Goal: Task Accomplishment & Management: Manage account settings

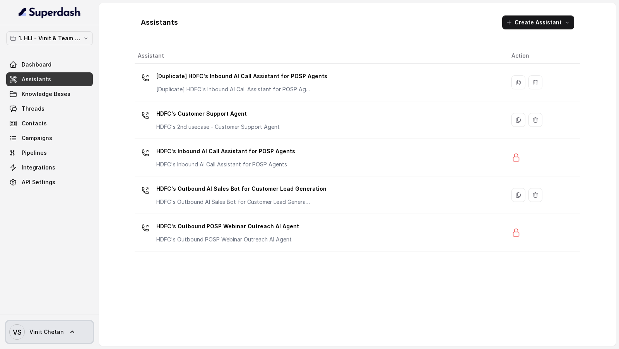
click at [17, 333] on text "VS" at bounding box center [17, 332] width 9 height 8
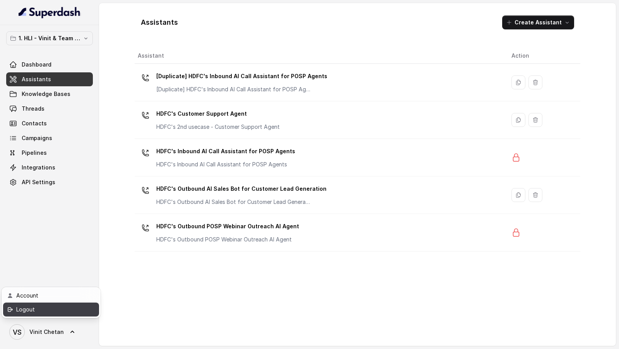
click at [67, 309] on div "Logout" at bounding box center [49, 309] width 66 height 9
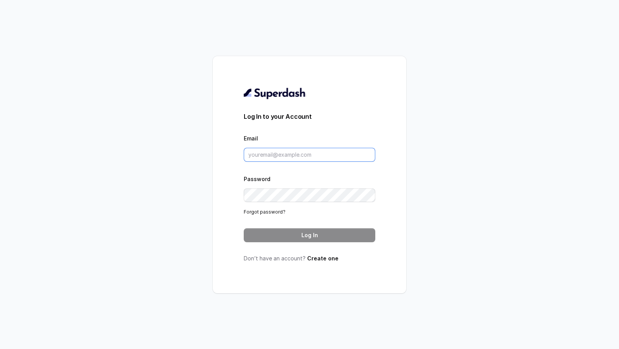
type input "VINIT_C@hdfclife.com"
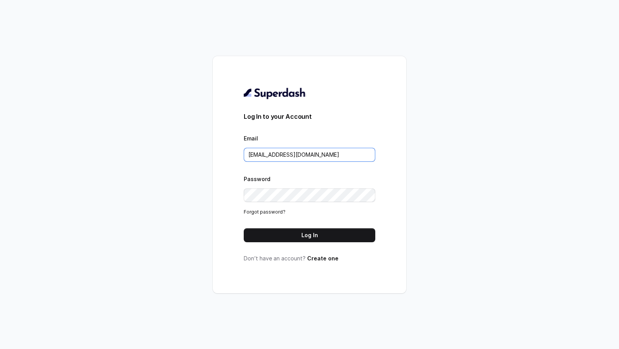
click at [339, 157] on input "VINIT_C@hdfclife.com" at bounding box center [309, 155] width 131 height 14
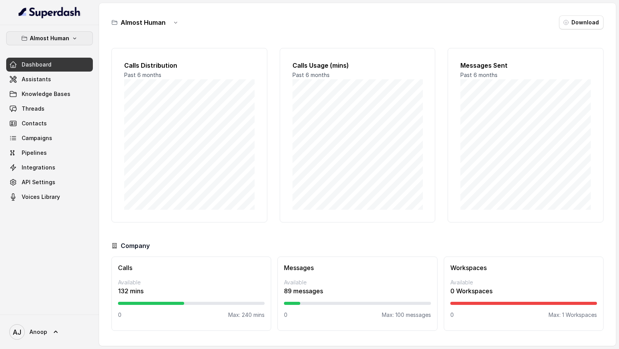
click at [72, 38] on icon "button" at bounding box center [75, 38] width 6 height 6
click at [198, 127] on div "Almost Human Dashboard Assistants Knowledge Bases Threads Contacts Campaigns Pi…" at bounding box center [309, 174] width 619 height 349
click at [63, 333] on link "AJ Anoop" at bounding box center [49, 332] width 87 height 22
click at [80, 295] on div "Account" at bounding box center [49, 295] width 66 height 9
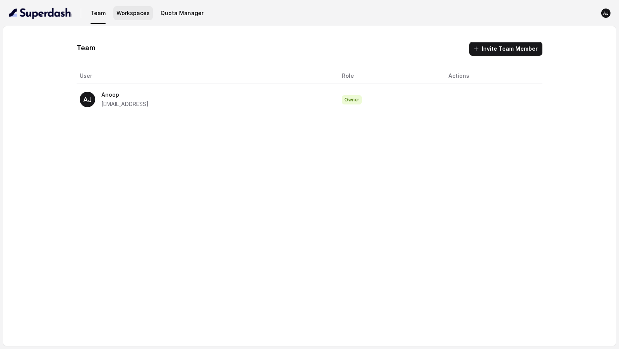
click at [125, 12] on button "Workspaces" at bounding box center [132, 13] width 39 height 14
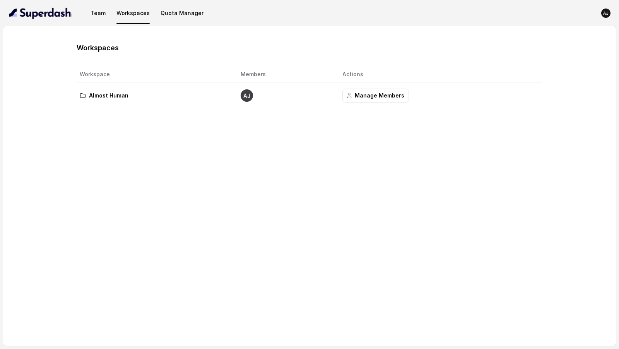
drag, startPoint x: 187, startPoint y: 13, endPoint x: 184, endPoint y: 228, distance: 215.0
click at [184, 228] on div "Team Workspaces Quota Manager AJ Workspaces Workspace Members Actions Almost Hu…" at bounding box center [309, 174] width 619 height 349
click at [177, 12] on button "Quota Manager" at bounding box center [181, 13] width 49 height 14
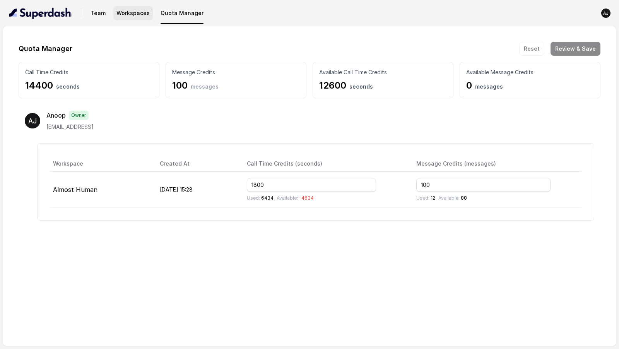
click at [124, 9] on button "Workspaces" at bounding box center [132, 13] width 39 height 14
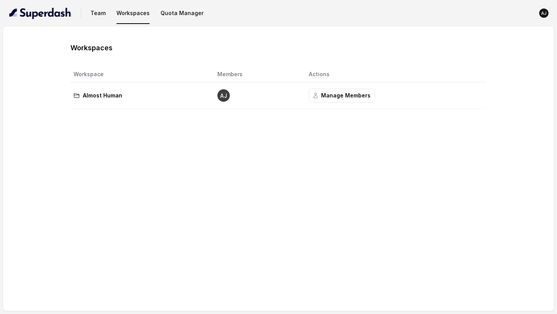
click at [188, 194] on div "Workspaces Workspace Members Actions Almost Human AJ Manage Members" at bounding box center [278, 168] width 551 height 285
click at [172, 14] on button "Quota Manager" at bounding box center [181, 13] width 49 height 14
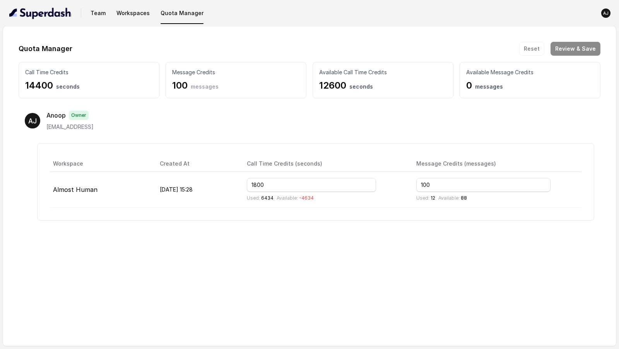
click at [344, 136] on div "AJ Anoop Owner aj@aalmosthuman.ai Workspace Created At Call Time Credits (secon…" at bounding box center [310, 165] width 582 height 122
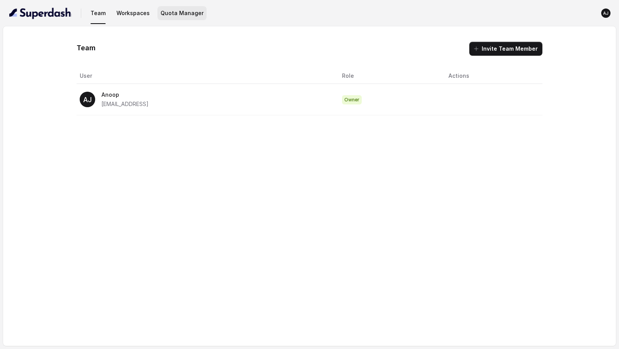
click at [170, 13] on button "Quota Manager" at bounding box center [181, 13] width 49 height 14
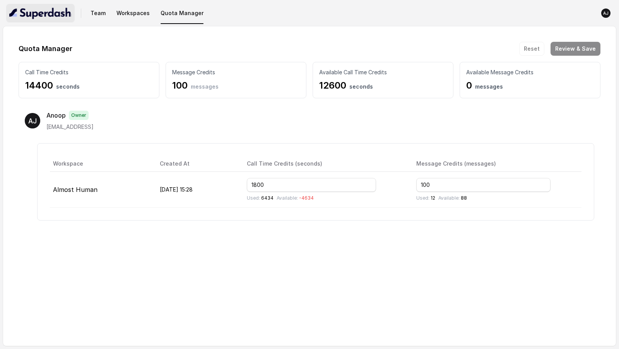
click at [32, 17] on img "button" at bounding box center [40, 13] width 62 height 12
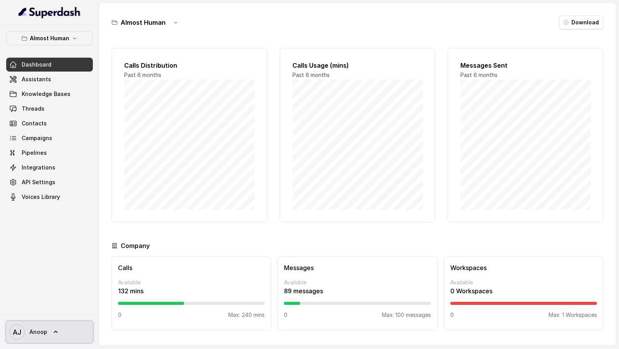
click at [19, 342] on link "AJ Anoop" at bounding box center [49, 332] width 87 height 22
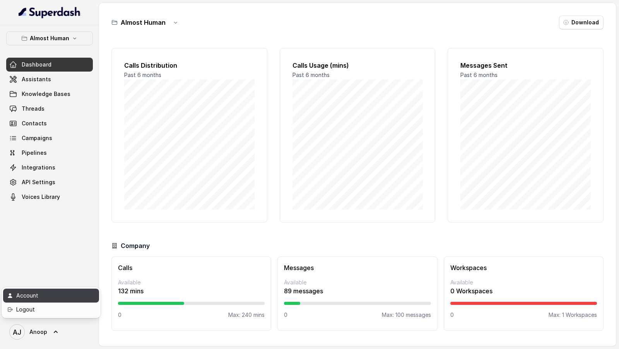
click at [69, 296] on div "Account" at bounding box center [49, 295] width 66 height 9
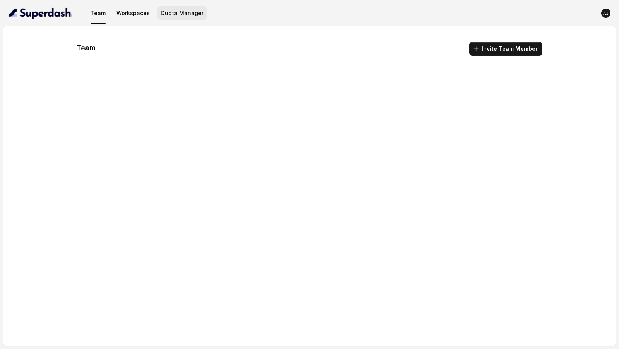
click at [187, 14] on button "Quota Manager" at bounding box center [181, 13] width 49 height 14
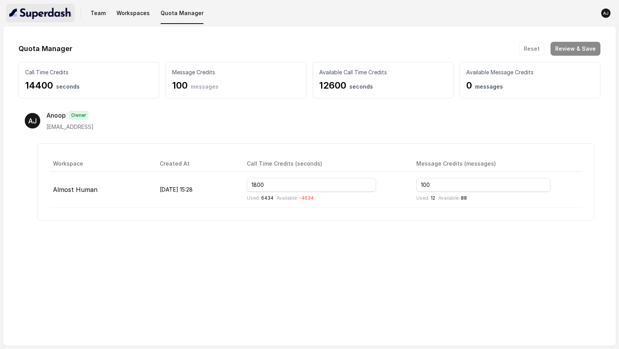
click at [38, 19] on img "button" at bounding box center [40, 13] width 62 height 12
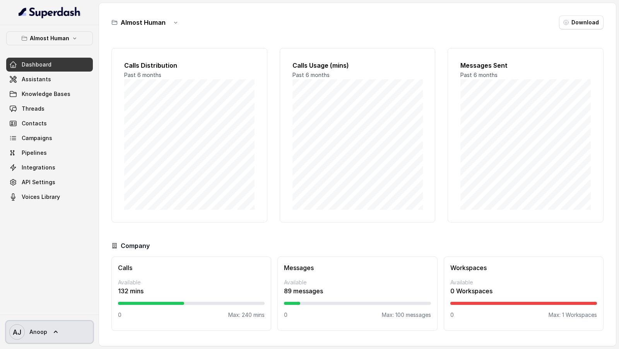
click at [32, 333] on span "Anoop" at bounding box center [38, 332] width 18 height 8
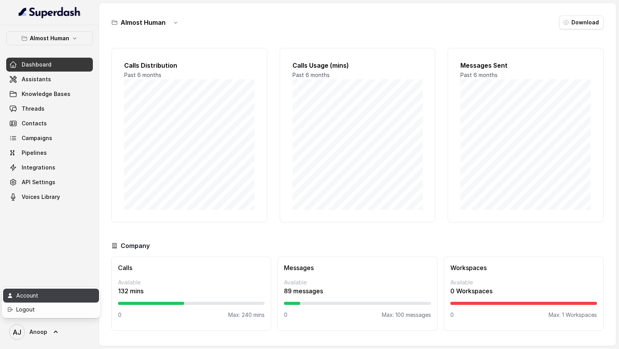
click at [60, 295] on div "Account" at bounding box center [49, 295] width 66 height 9
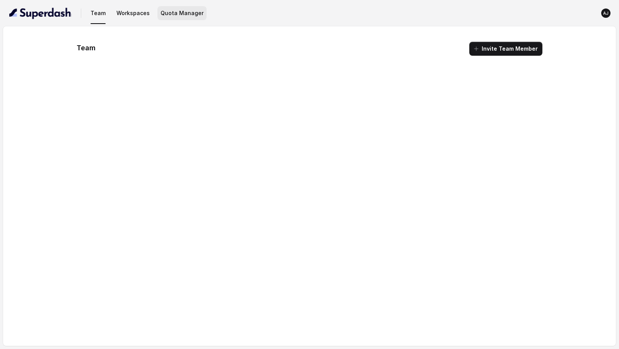
click at [176, 14] on button "Quota Manager" at bounding box center [181, 13] width 49 height 14
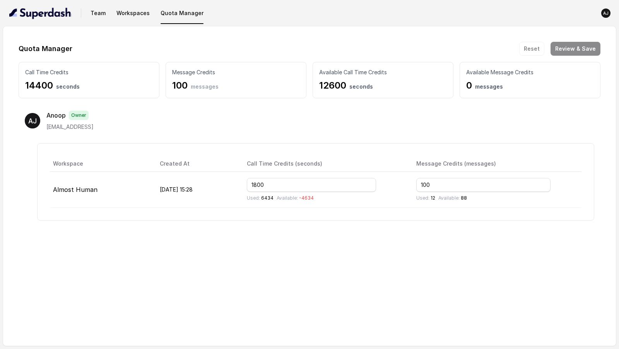
click at [134, 21] on nav "Team Workspaces Quota Manager [PERSON_NAME]" at bounding box center [309, 13] width 606 height 26
click at [140, 11] on button "Workspaces" at bounding box center [132, 13] width 39 height 14
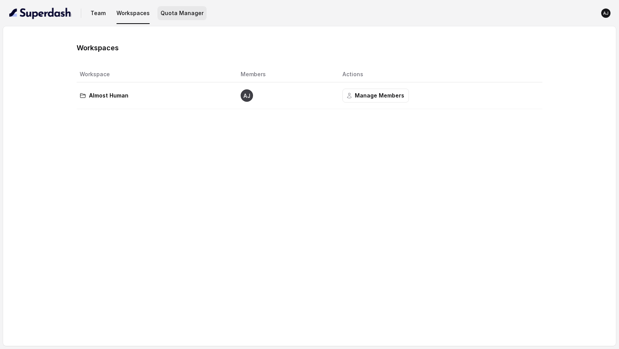
click at [182, 19] on button "Quota Manager" at bounding box center [181, 13] width 49 height 14
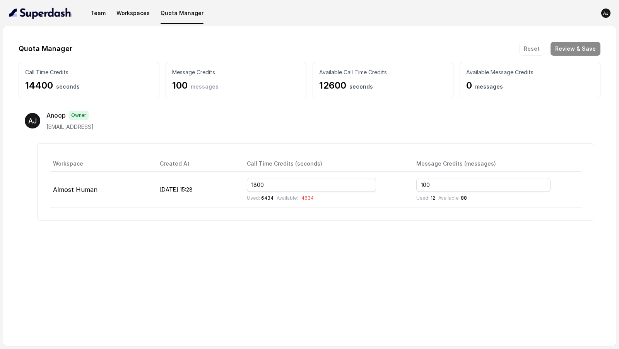
click at [608, 15] on icon "AJ" at bounding box center [605, 13] width 9 height 9
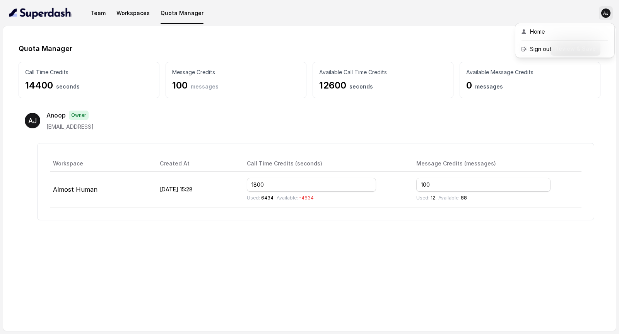
click at [416, 259] on div "Team Workspaces Quota Manager [PERSON_NAME] Quota Manager Reset Review & Save C…" at bounding box center [309, 167] width 619 height 334
click at [136, 12] on button "Workspaces" at bounding box center [132, 13] width 39 height 14
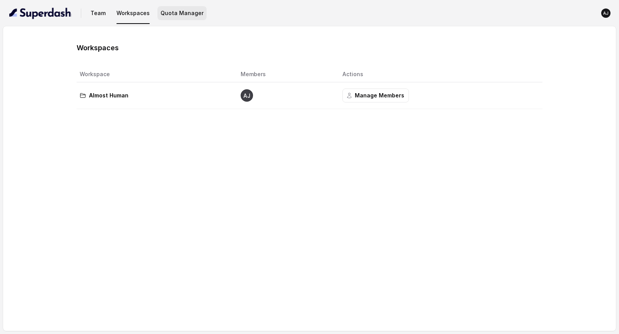
click at [179, 15] on button "Quota Manager" at bounding box center [181, 13] width 49 height 14
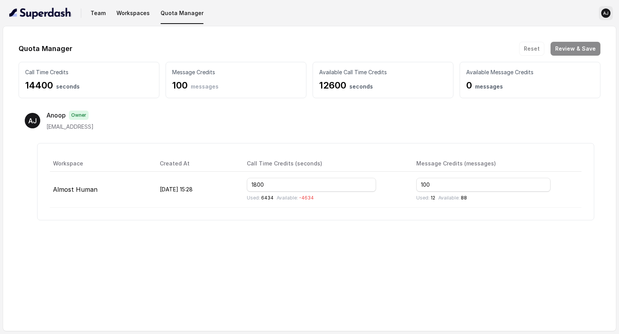
click at [607, 11] on text "AJ" at bounding box center [605, 13] width 5 height 5
click at [34, 15] on nav "Team Workspaces Quota Manager [PERSON_NAME]" at bounding box center [309, 13] width 606 height 26
click at [607, 14] on text "AJ" at bounding box center [605, 13] width 5 height 5
click at [542, 49] on div "Sign out" at bounding box center [563, 48] width 66 height 9
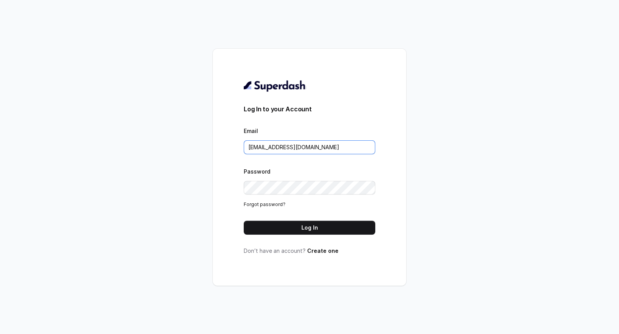
click at [277, 144] on input "[EMAIL_ADDRESS][DOMAIN_NAME]" at bounding box center [309, 147] width 131 height 14
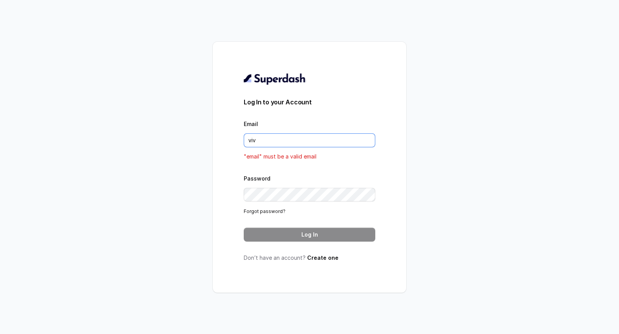
type input "[PERSON_NAME][EMAIL_ADDRESS][DOMAIN_NAME]"
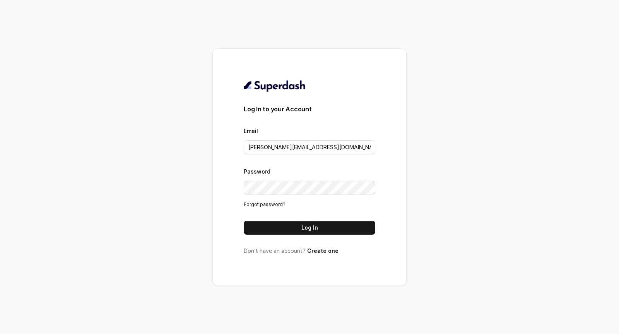
click at [280, 220] on form "Log In to your Account Email [PERSON_NAME][EMAIL_ADDRESS][DOMAIN_NAME] Password…" at bounding box center [309, 169] width 131 height 130
click at [267, 237] on div "Log In to your Account Email [PERSON_NAME][EMAIL_ADDRESS][DOMAIN_NAME] Password…" at bounding box center [309, 167] width 131 height 175
click at [273, 228] on button "Log In" at bounding box center [309, 228] width 131 height 14
